Goal: Task Accomplishment & Management: Use online tool/utility

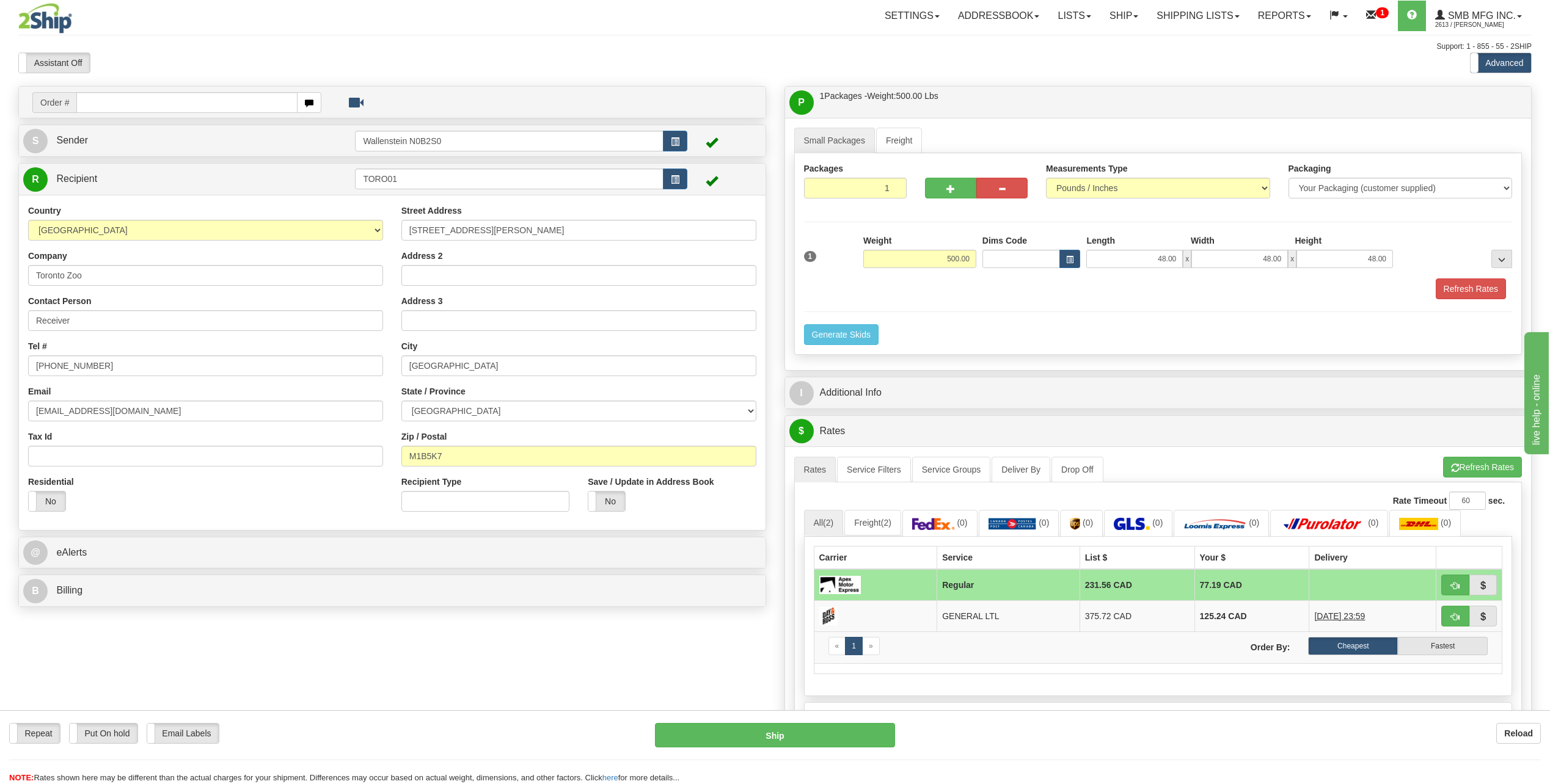
click at [54, 20] on img at bounding box center [45, 18] width 54 height 31
click at [1112, 22] on link "Ship" at bounding box center [1123, 16] width 47 height 31
click at [1068, 42] on span "Ship Screen" at bounding box center [1071, 42] width 47 height 10
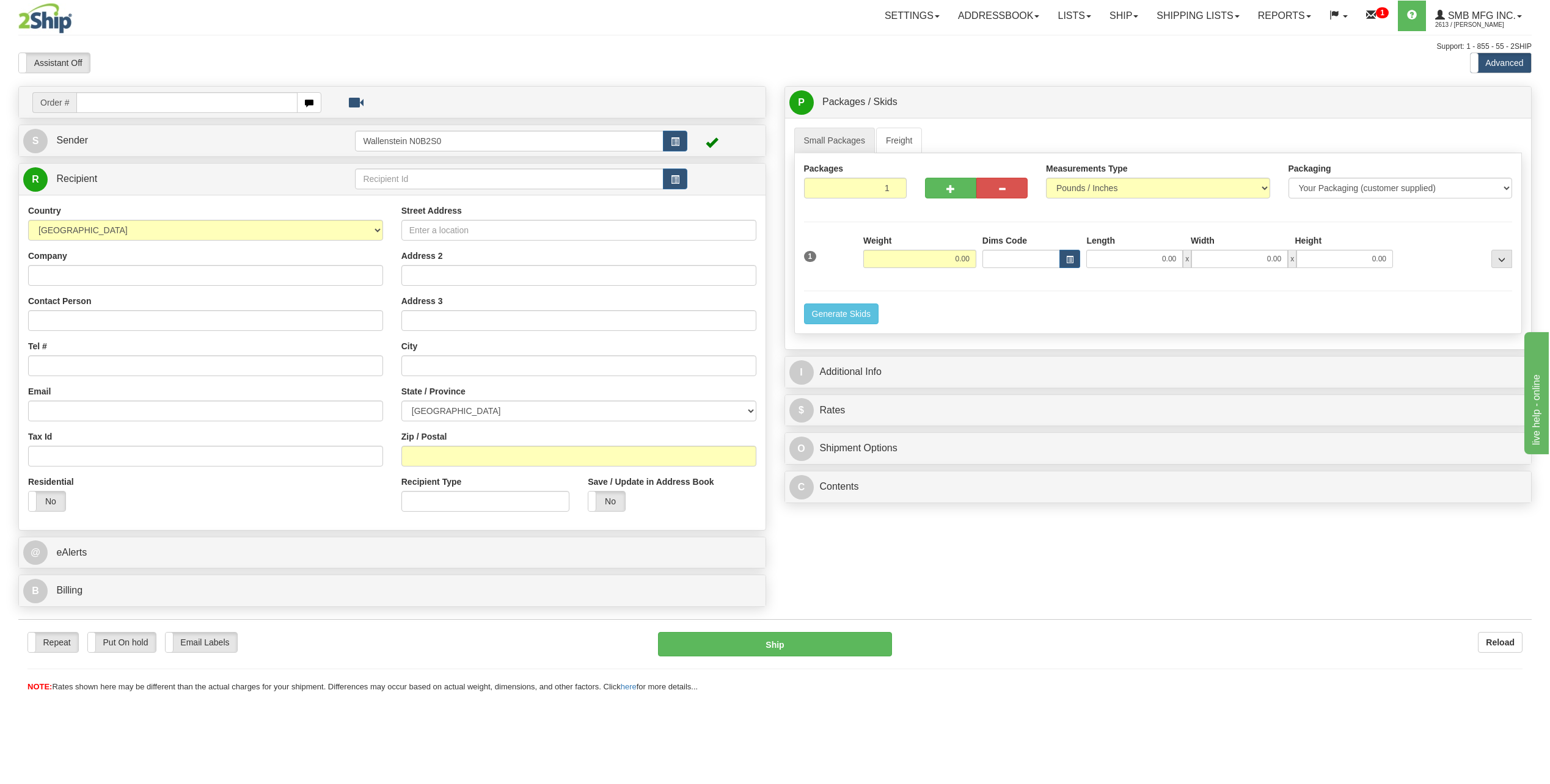
click at [827, 53] on div "Previous Next" at bounding box center [775, 53] width 255 height 1
click at [899, 136] on link "Freight" at bounding box center [899, 140] width 47 height 26
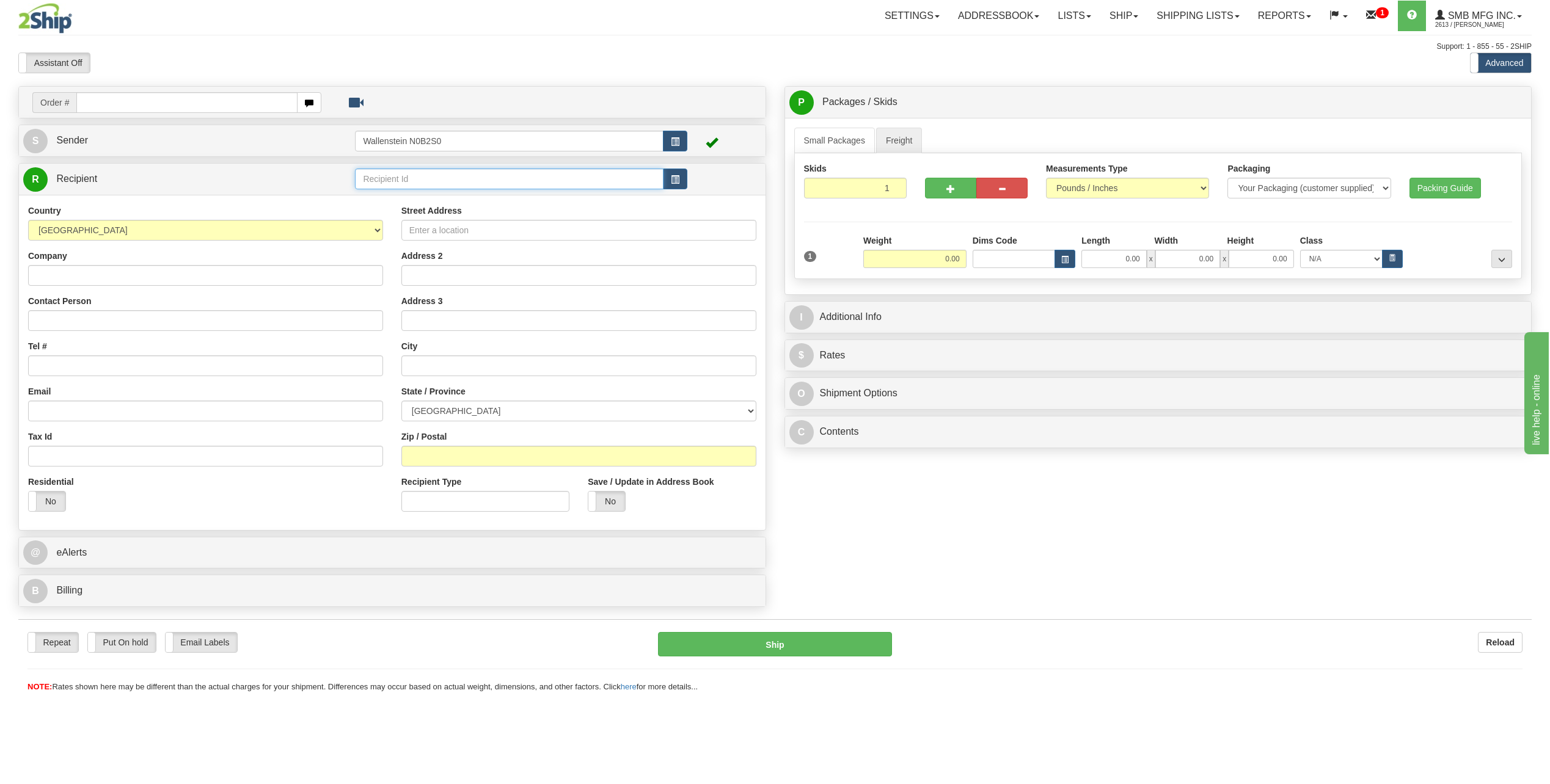
click at [442, 181] on input "text" at bounding box center [508, 179] width 308 height 21
click at [684, 174] on button "button" at bounding box center [675, 179] width 25 height 21
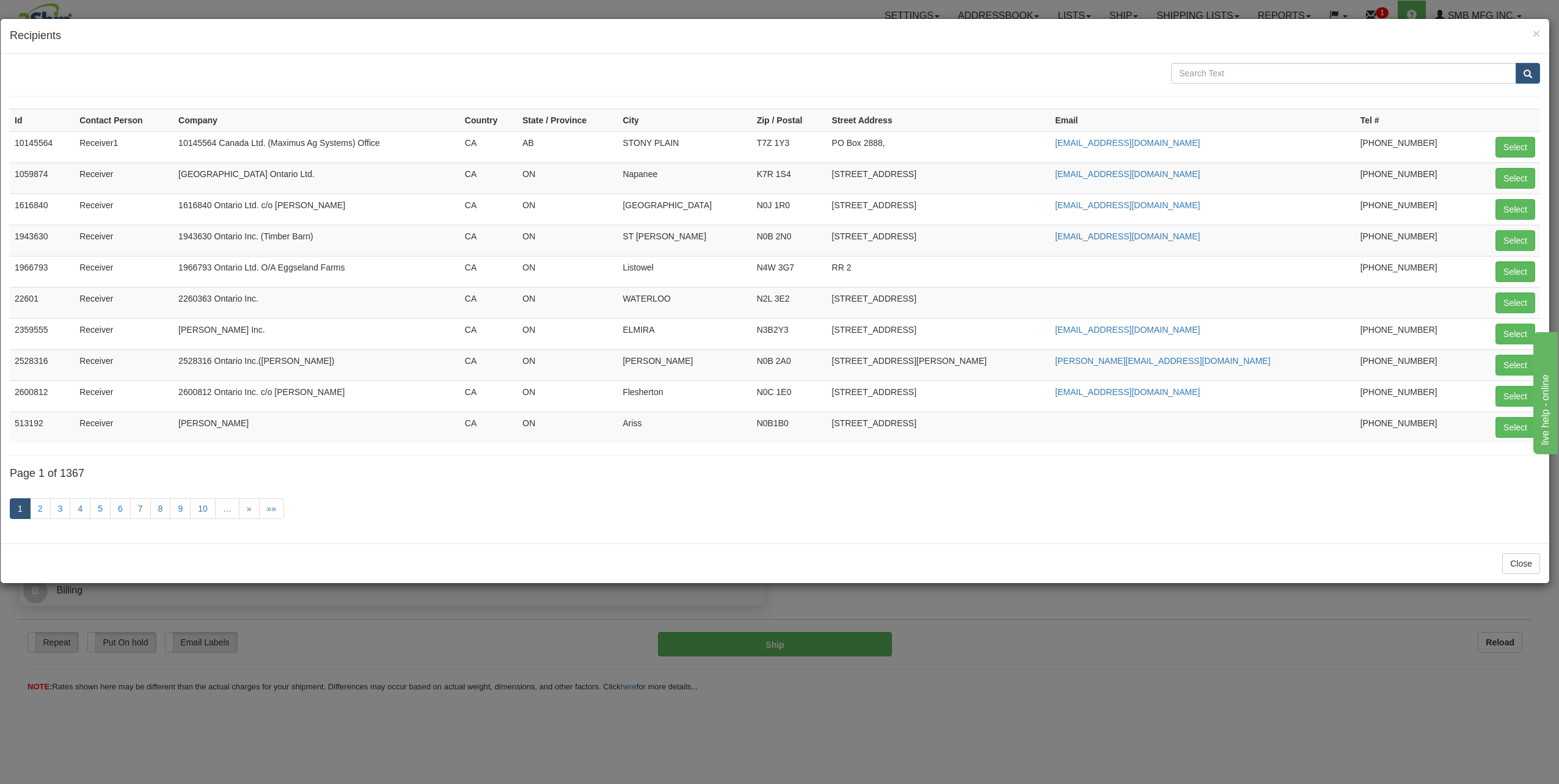
click at [221, 332] on td "[PERSON_NAME] Inc." at bounding box center [317, 333] width 287 height 31
click at [1533, 33] on span "×" at bounding box center [1536, 34] width 7 height 14
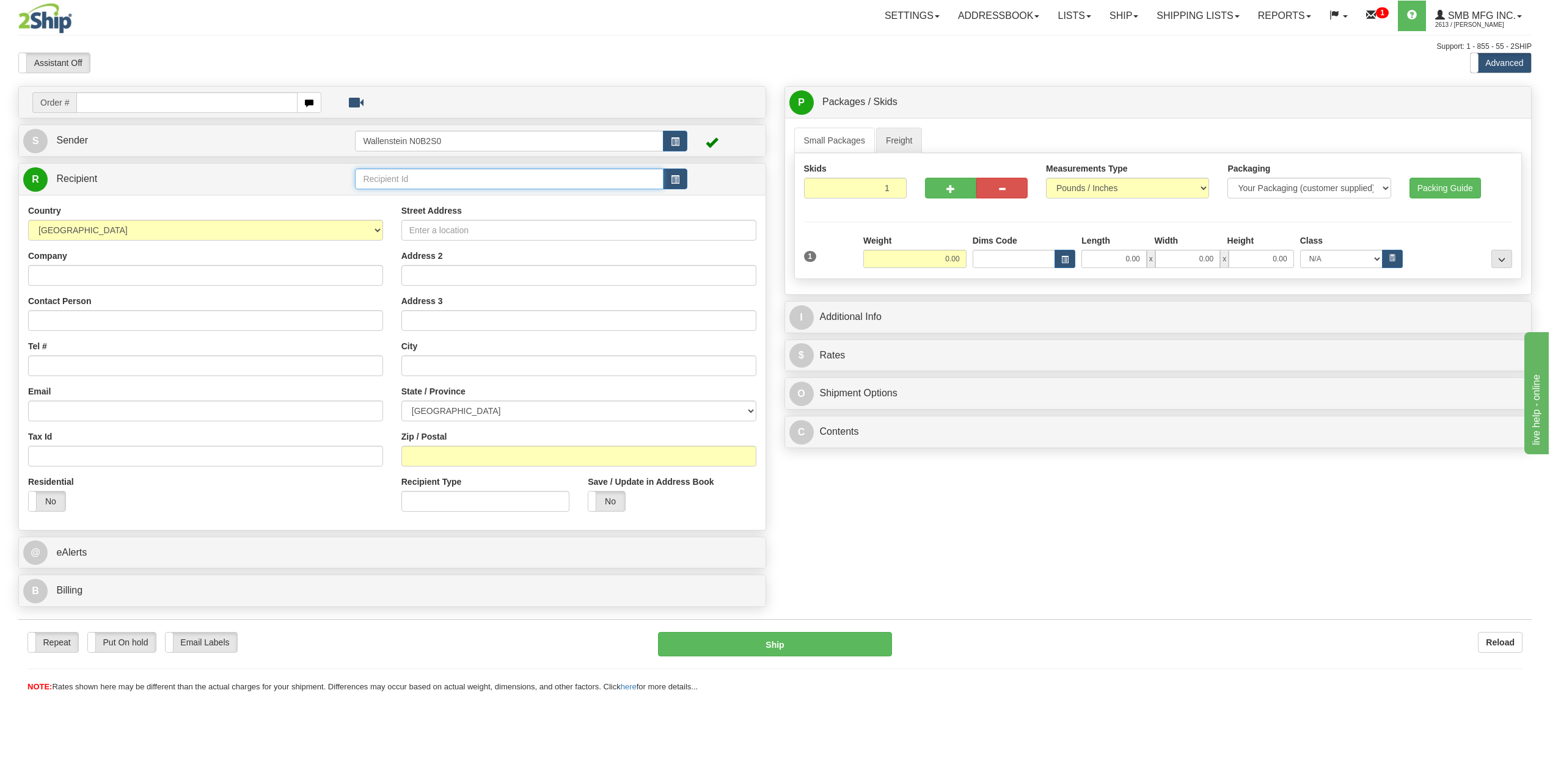
click at [382, 175] on input "text" at bounding box center [508, 179] width 308 height 21
click at [462, 202] on div "TORO01" at bounding box center [506, 198] width 296 height 13
type input "TORO01"
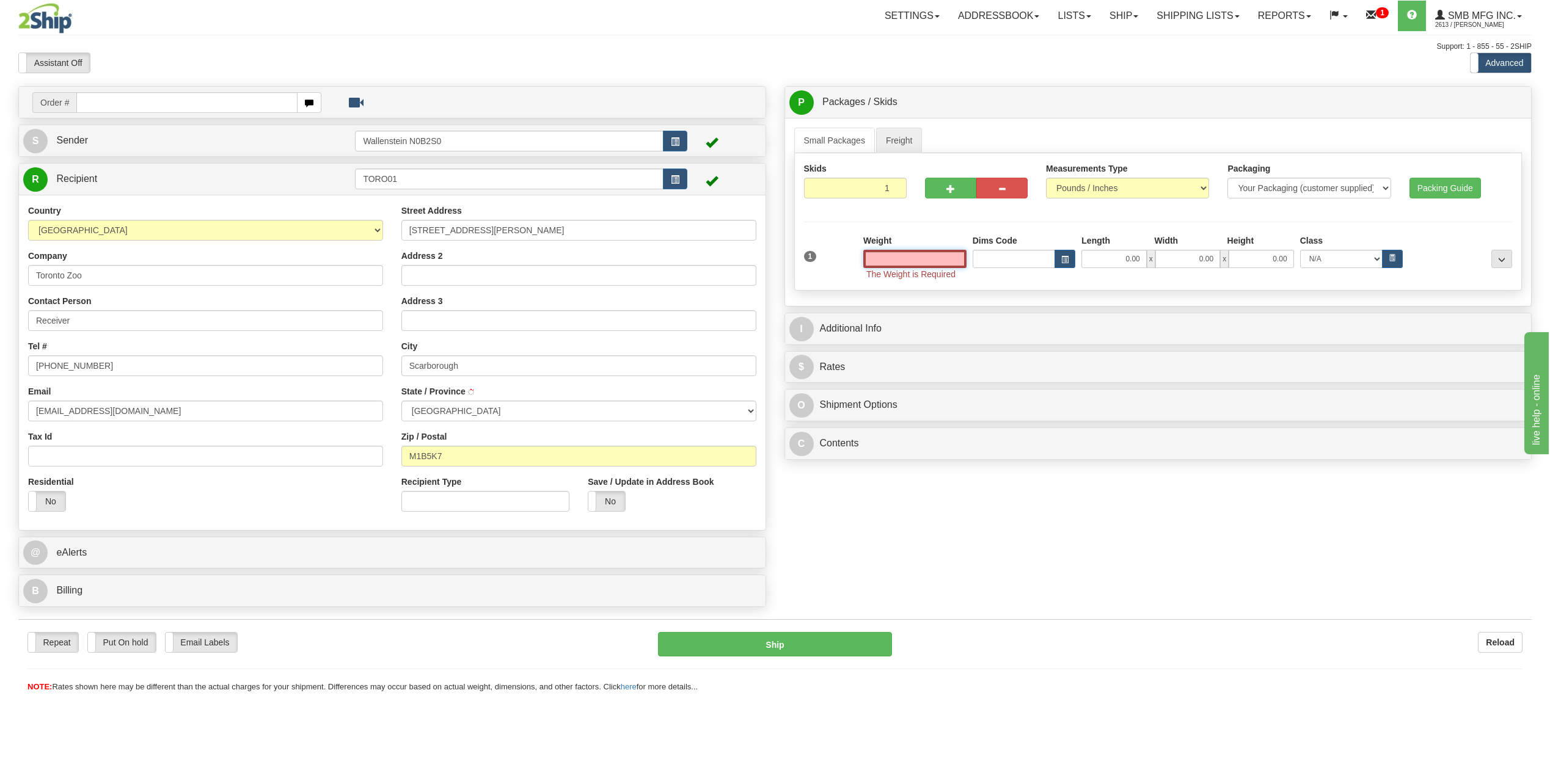
type input "[GEOGRAPHIC_DATA]"
type input "500.00"
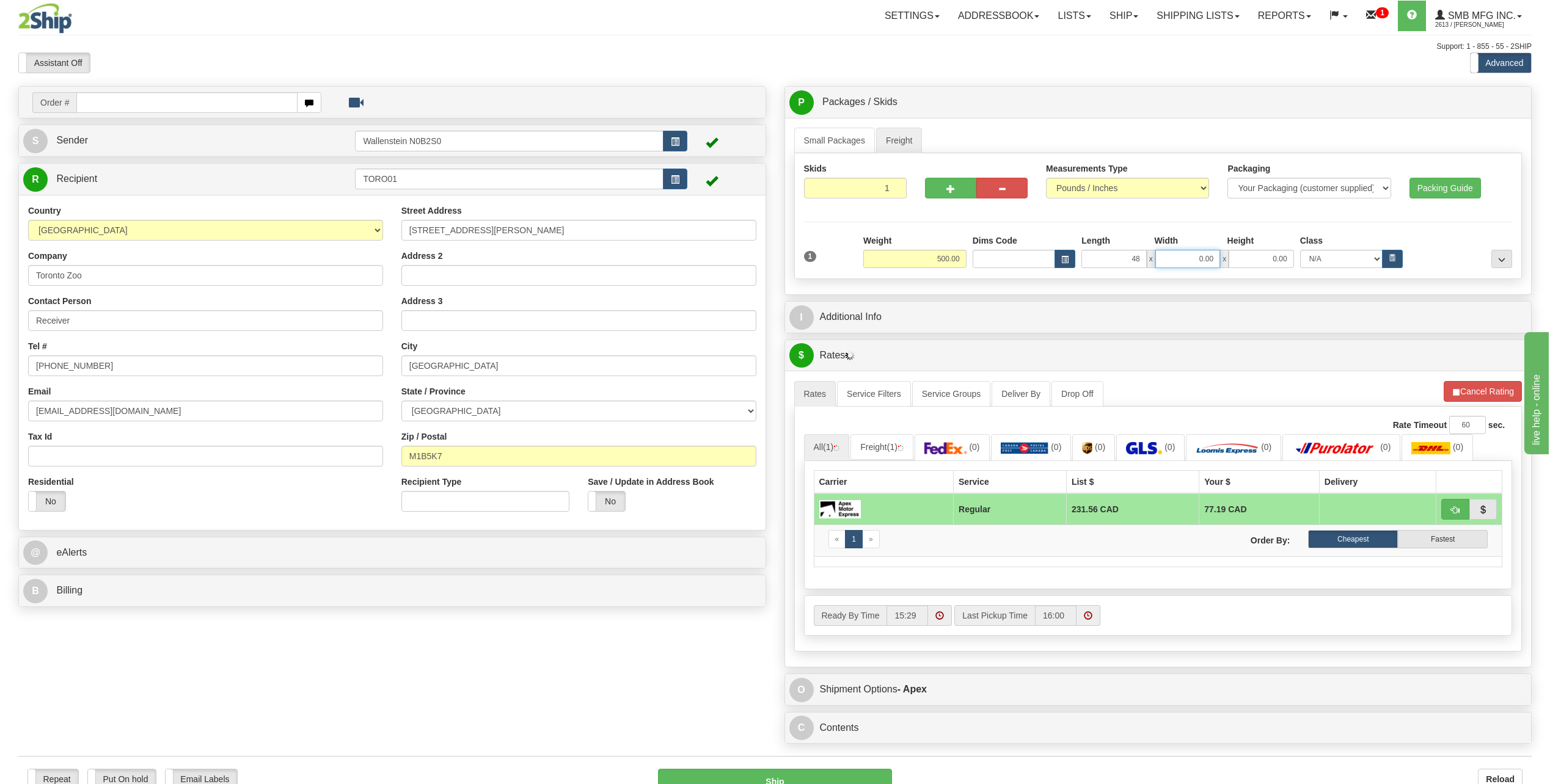
type input "48.00"
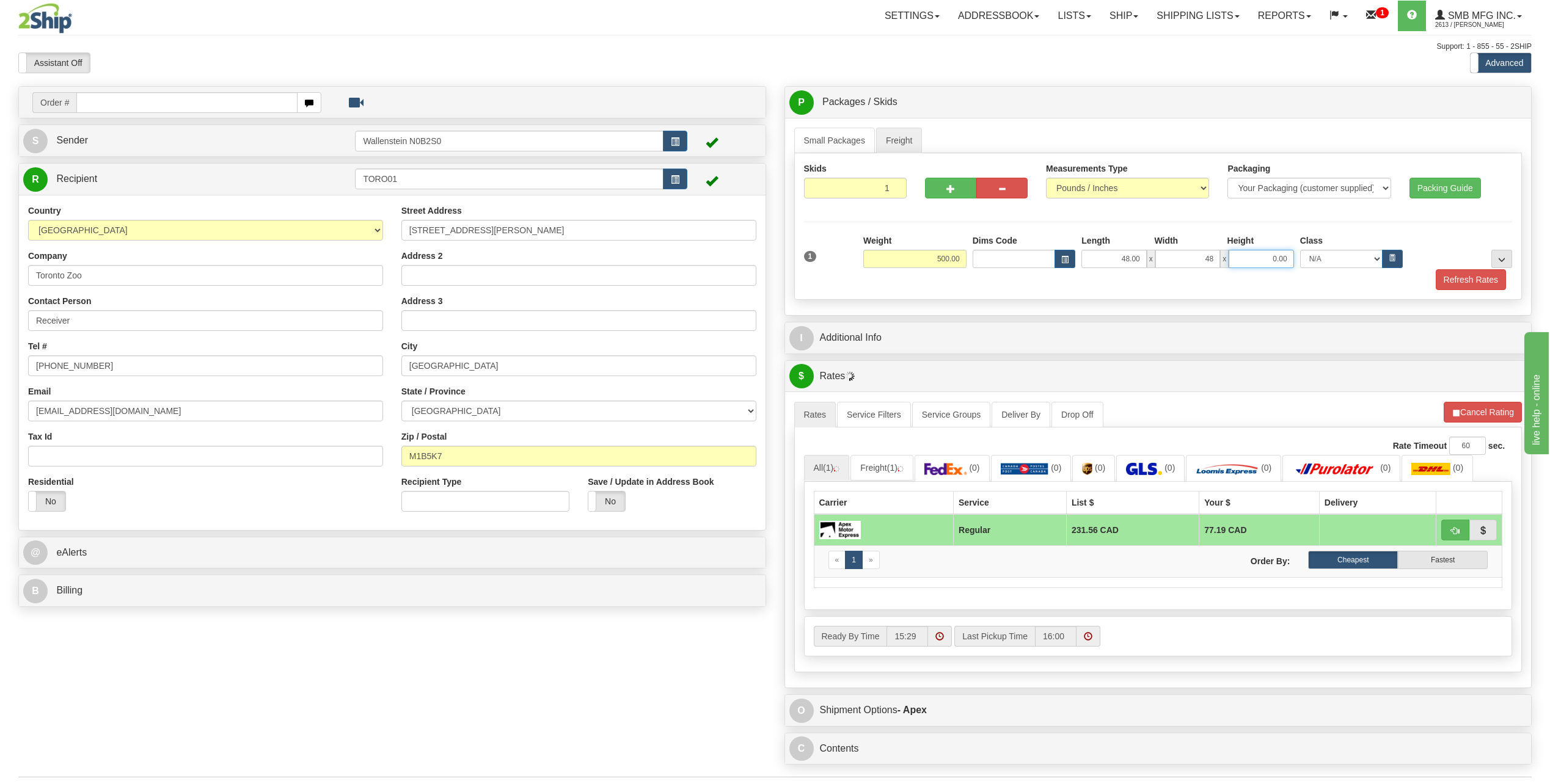
type input "48.00"
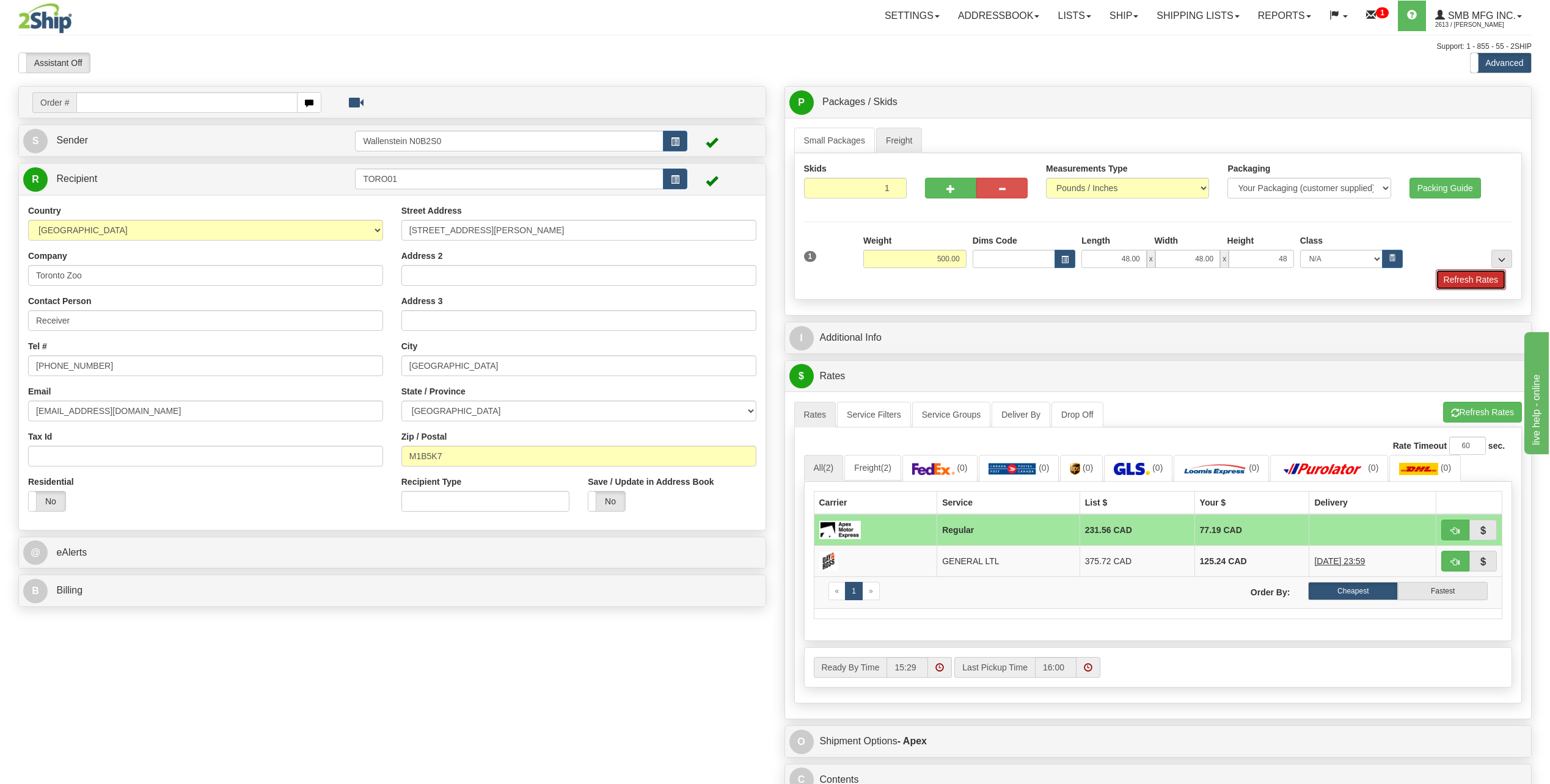
type input "48.00"
click at [1453, 277] on button "Refresh Rates" at bounding box center [1471, 280] width 71 height 21
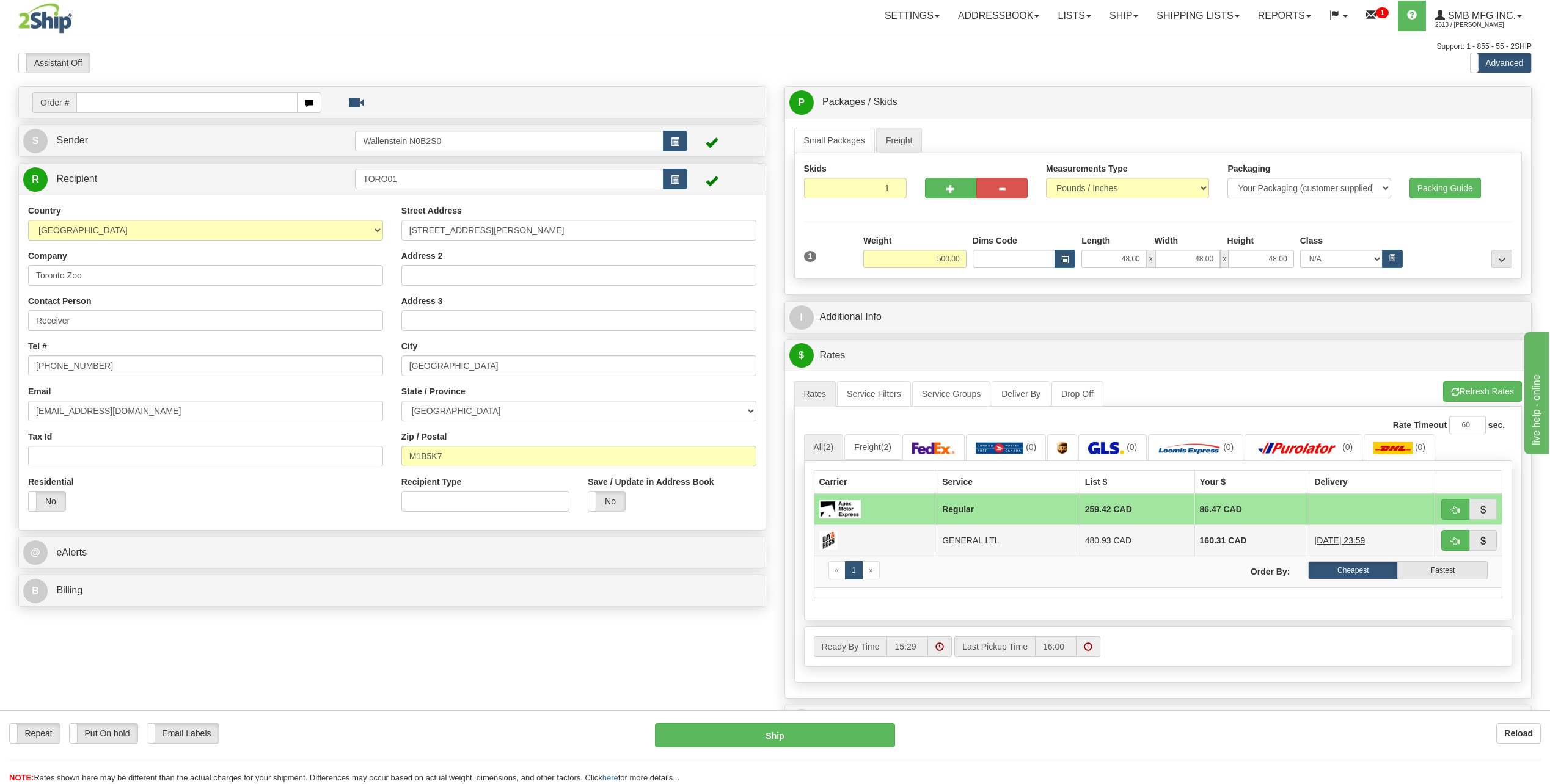
click at [1089, 541] on td "480.93 CAD" at bounding box center [1137, 540] width 115 height 31
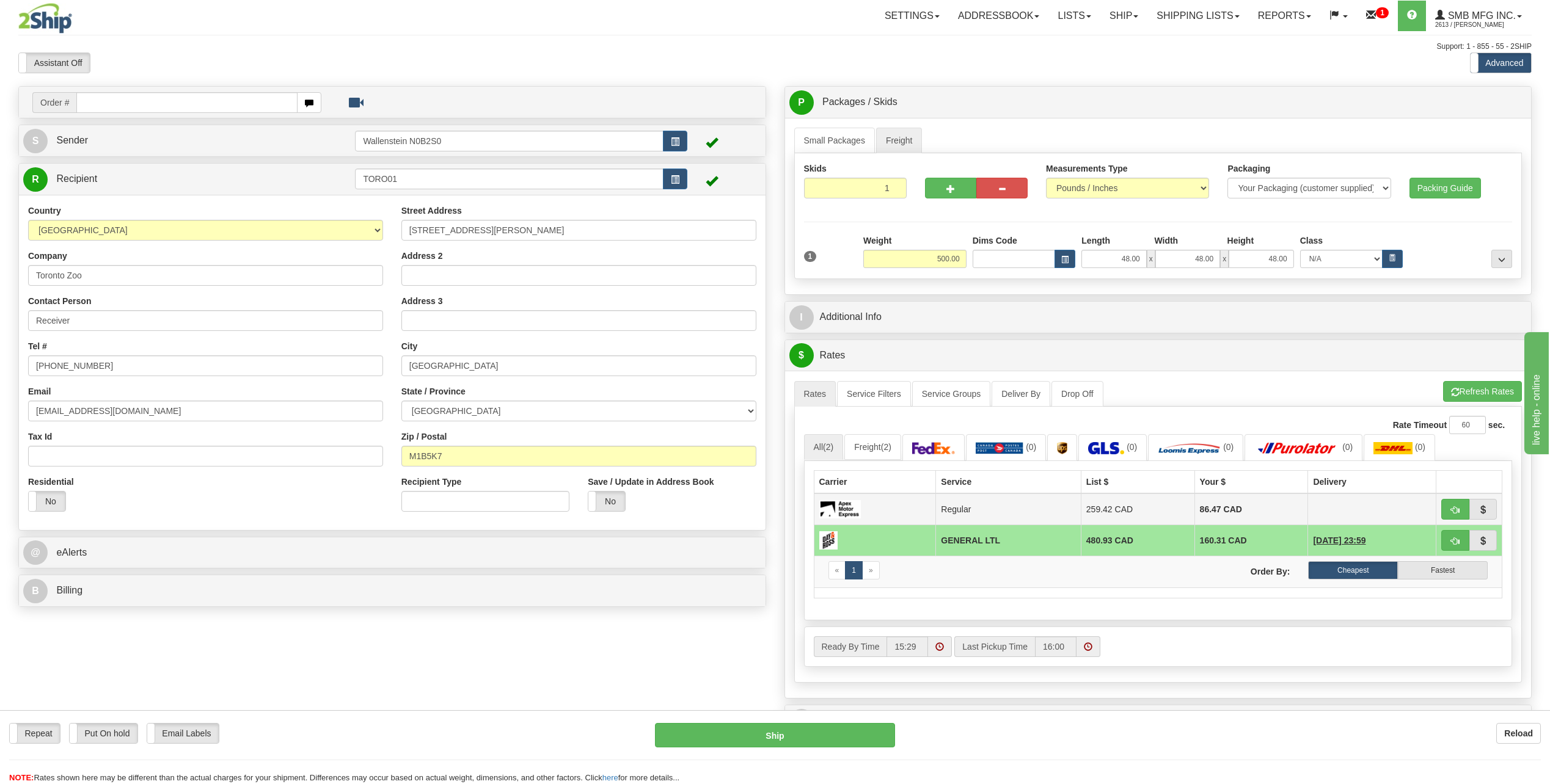
click at [1102, 521] on td "259.42 CAD" at bounding box center [1137, 510] width 114 height 32
